Goal: Information Seeking & Learning: Learn about a topic

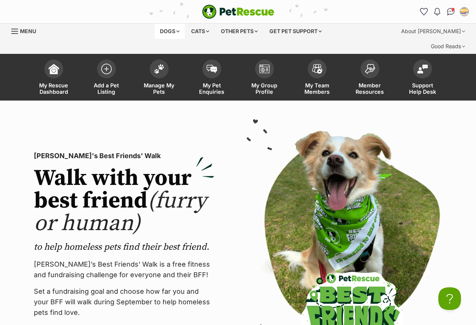
click at [167, 32] on div "Dogs" at bounding box center [170, 31] width 30 height 15
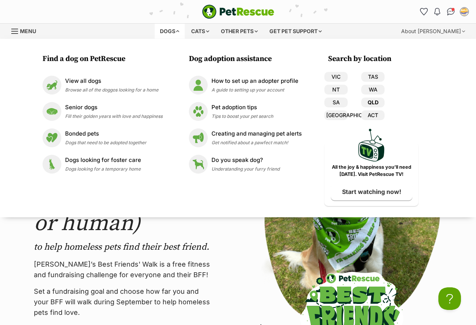
click at [373, 101] on link "QLD" at bounding box center [372, 103] width 23 height 10
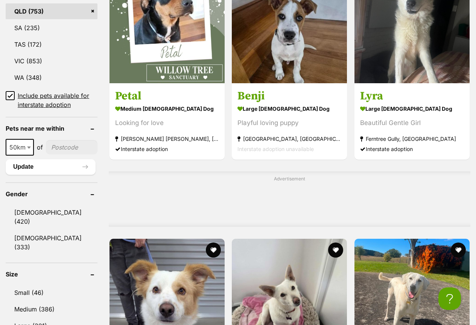
scroll to position [527, 0]
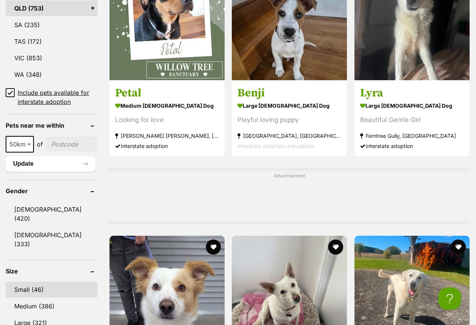
click at [23, 282] on link "Small (46)" at bounding box center [52, 290] width 92 height 16
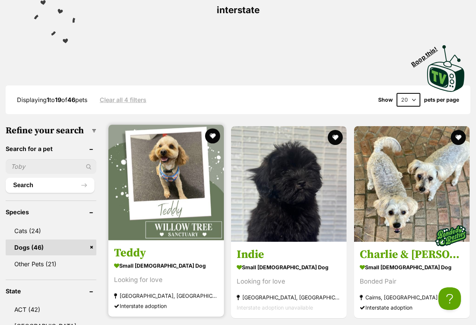
scroll to position [188, 0]
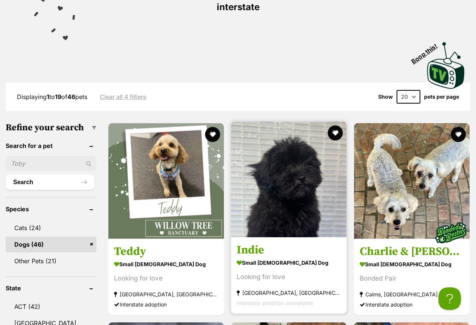
click at [291, 176] on img at bounding box center [289, 180] width 116 height 116
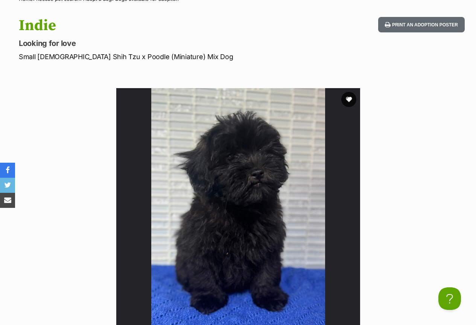
scroll to position [113, 0]
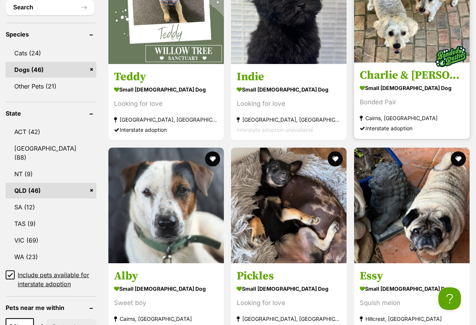
scroll to position [376, 0]
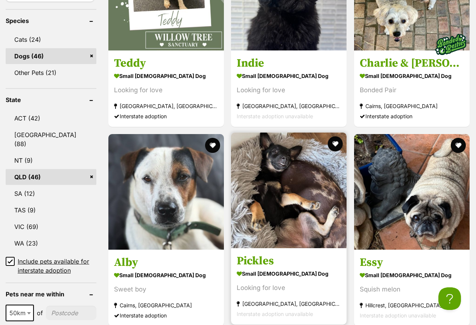
click at [282, 160] on img at bounding box center [289, 191] width 116 height 116
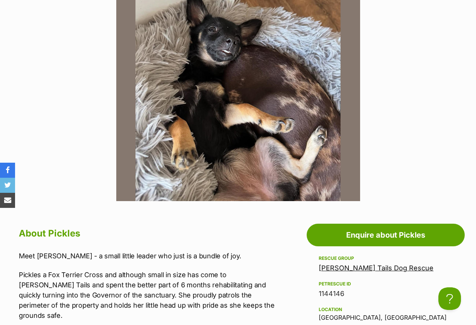
scroll to position [151, 0]
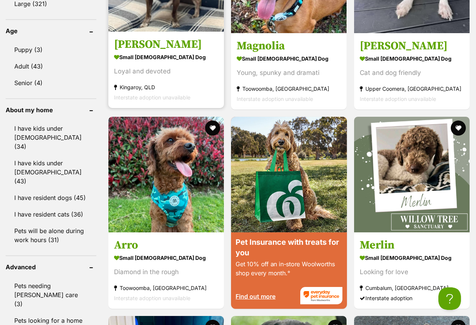
scroll to position [866, 0]
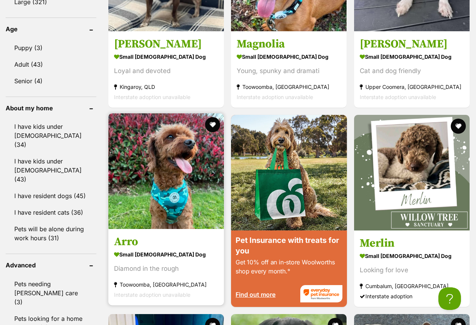
click at [162, 139] on img at bounding box center [166, 171] width 116 height 116
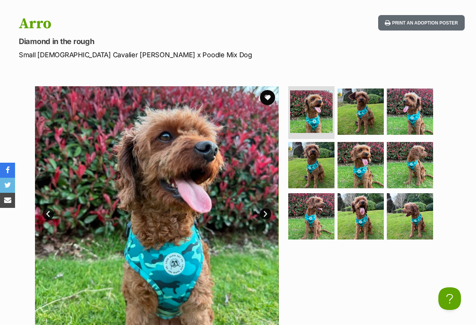
scroll to position [113, 0]
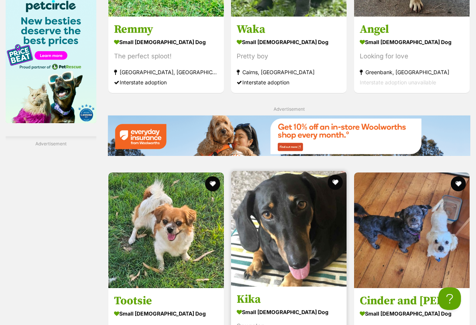
scroll to position [1318, 0]
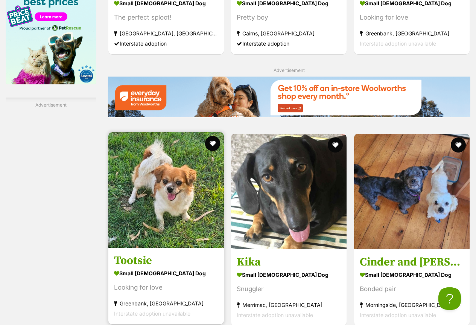
click at [152, 184] on img at bounding box center [166, 190] width 116 height 116
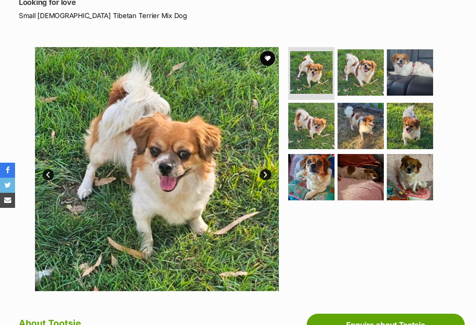
scroll to position [151, 0]
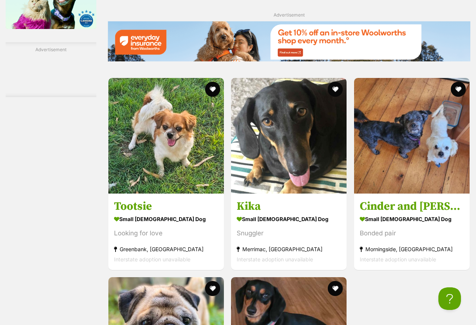
scroll to position [1393, 0]
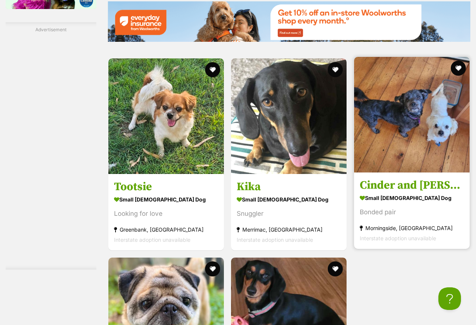
click at [407, 112] on img at bounding box center [412, 115] width 116 height 116
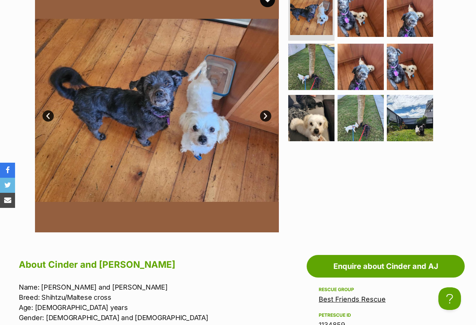
scroll to position [188, 0]
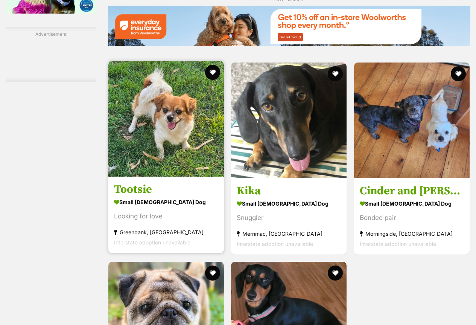
scroll to position [1393, 0]
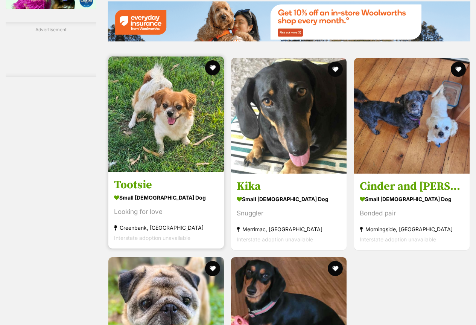
click at [168, 99] on img at bounding box center [166, 114] width 116 height 116
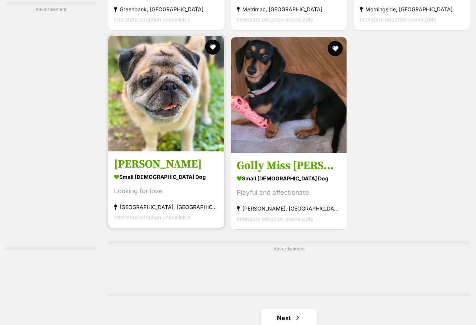
scroll to position [1694, 0]
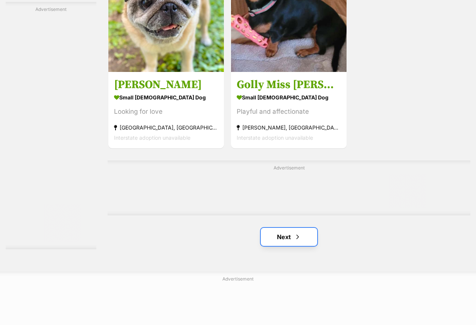
click at [290, 228] on link "Next" at bounding box center [289, 237] width 56 height 18
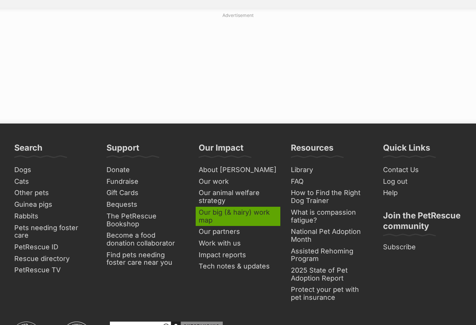
scroll to position [1769, 0]
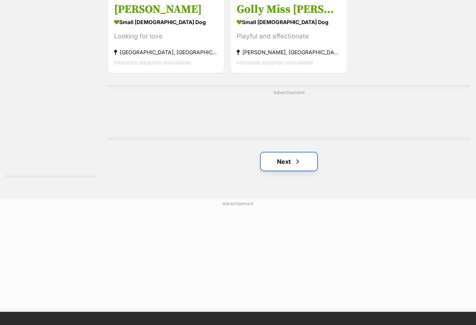
click at [290, 152] on link "Next" at bounding box center [289, 161] width 56 height 18
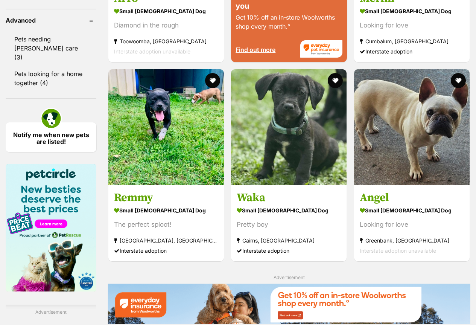
scroll to position [1092, 0]
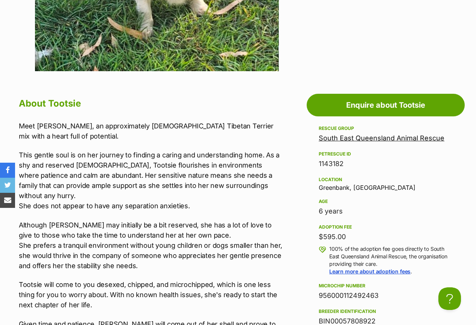
click at [394, 134] on link "South East Queensland Animal Rescue" at bounding box center [382, 138] width 126 height 8
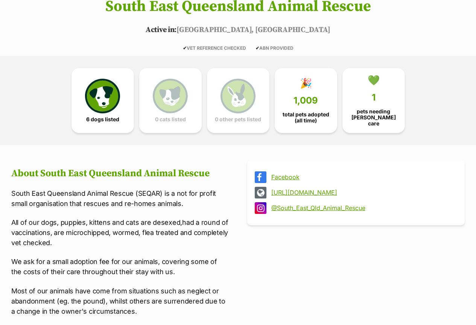
scroll to position [188, 0]
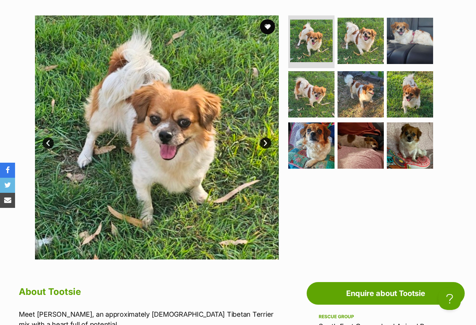
scroll to position [38, 0]
